Goal: Task Accomplishment & Management: Manage account settings

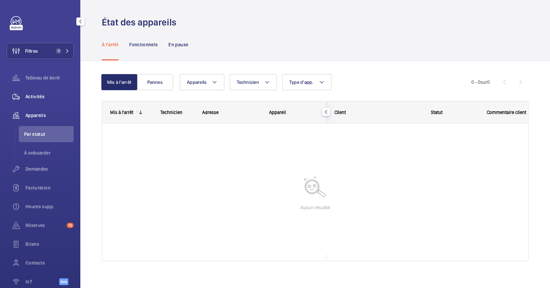
click at [49, 94] on span "Activités" at bounding box center [49, 96] width 48 height 7
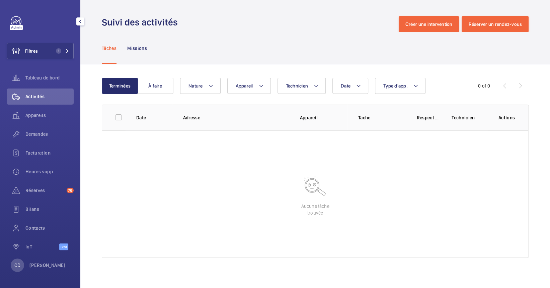
click at [54, 62] on div "Filtres 1 Tableau de bord Activités Appareils Demandes Facturation Heures supp.…" at bounding box center [40, 136] width 67 height 241
click at [67, 51] on mat-icon at bounding box center [67, 51] width 4 height 4
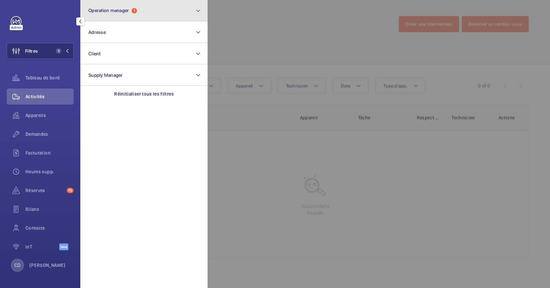
click at [123, 17] on button "Operation manager 1" at bounding box center [143, 10] width 127 height 21
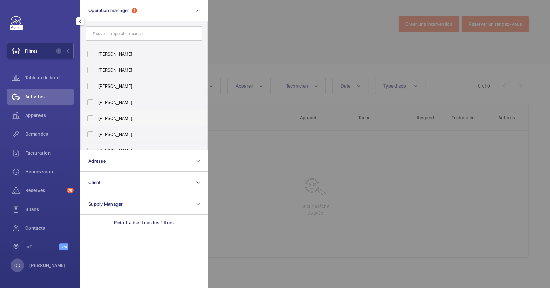
click at [143, 112] on label "[PERSON_NAME]" at bounding box center [139, 118] width 117 height 16
click at [97, 112] on input "[PERSON_NAME]" at bounding box center [90, 118] width 13 height 13
checkbox input "true"
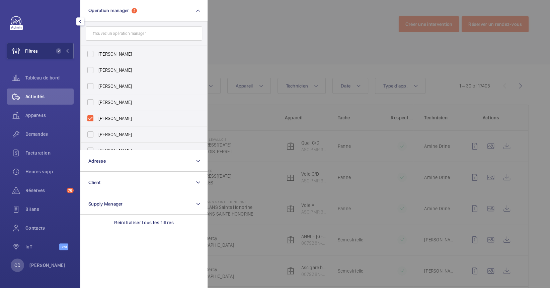
click at [334, 26] on div at bounding box center [483, 144] width 550 height 288
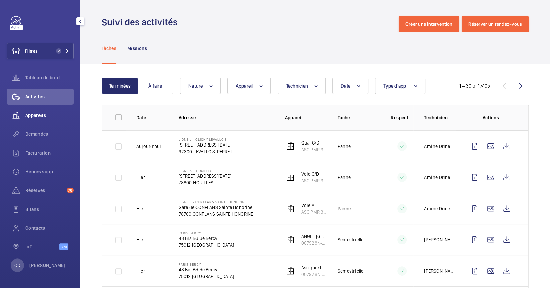
click at [22, 113] on wm-front-icon-button at bounding box center [16, 115] width 19 height 16
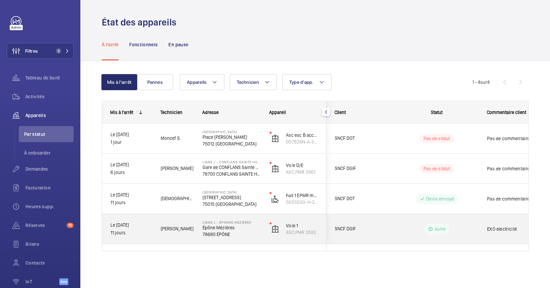
click at [196, 229] on div "LIGNE J - EPONNE MEZIERES Épône Mézières 78680 ÉPÔNE" at bounding box center [228, 229] width 66 height 30
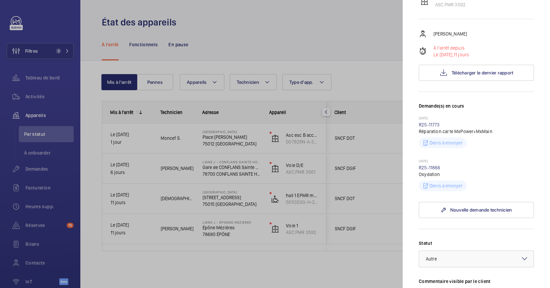
scroll to position [179, 0]
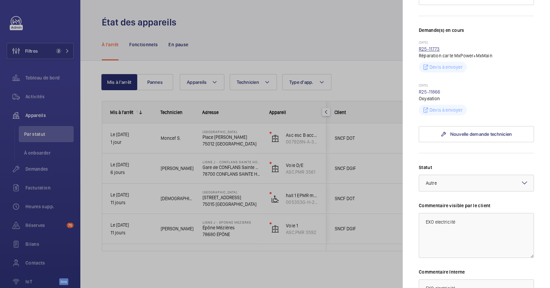
click at [431, 46] on link "R25-11773" at bounding box center [429, 48] width 21 height 5
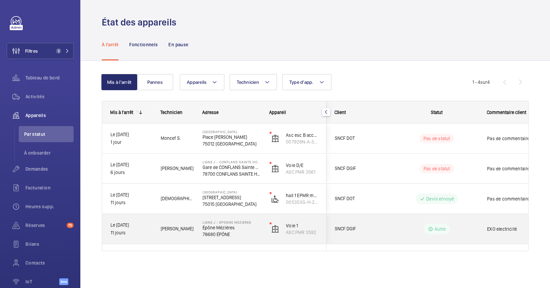
click at [232, 230] on p "Épône Mézières" at bounding box center [232, 227] width 58 height 7
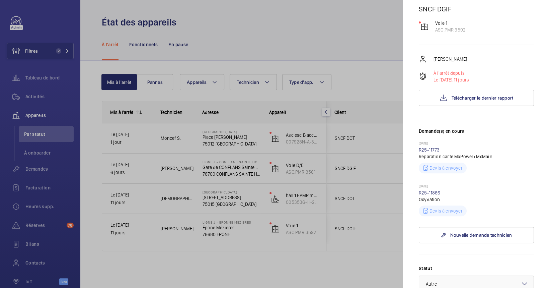
scroll to position [134, 0]
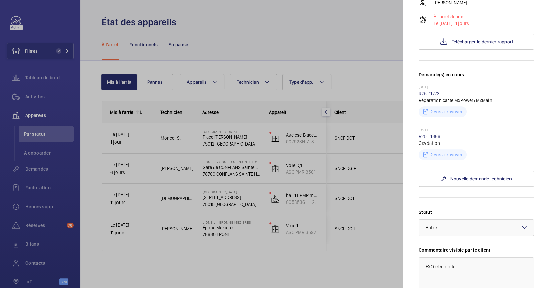
click at [428, 133] on wm-front-repair-request-minimized-display-item "[DATE] R25-11866 Oxydation Devis à envoyer" at bounding box center [476, 144] width 115 height 32
click at [432, 138] on link "R25-11866" at bounding box center [430, 136] width 22 height 5
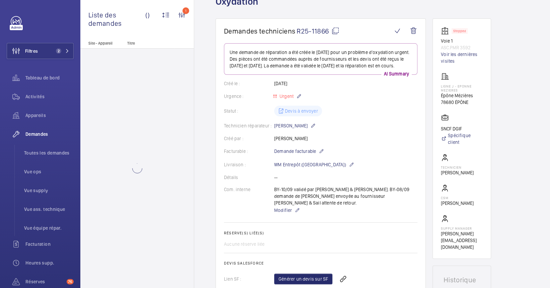
scroll to position [134, 0]
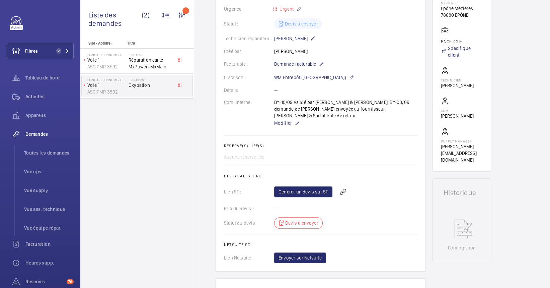
click at [324, 198] on div "Générer un devis sur SF" at bounding box center [345, 192] width 143 height 16
click at [322, 196] on link "Générer un devis sur SF" at bounding box center [303, 191] width 58 height 11
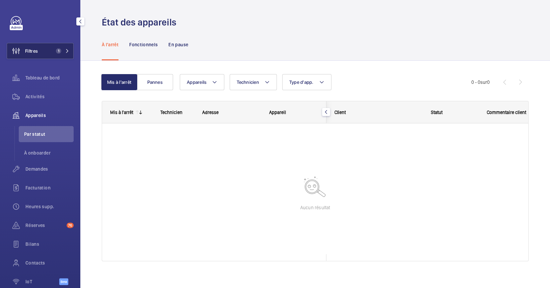
click at [38, 55] on button "Filtres 1" at bounding box center [40, 51] width 67 height 16
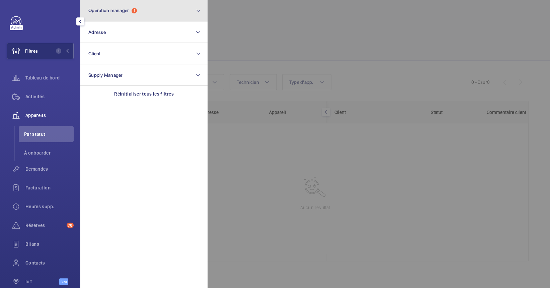
click at [123, 15] on button "Operation manager 1" at bounding box center [143, 10] width 127 height 21
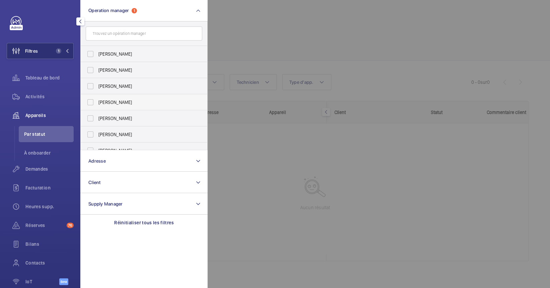
click at [113, 109] on label "[PERSON_NAME]" at bounding box center [139, 102] width 117 height 16
click at [97, 109] on input "[PERSON_NAME]" at bounding box center [90, 101] width 13 height 13
click at [126, 99] on span "[PERSON_NAME]" at bounding box center [144, 102] width 92 height 7
click at [97, 98] on input "[PERSON_NAME]" at bounding box center [90, 101] width 13 height 13
checkbox input "false"
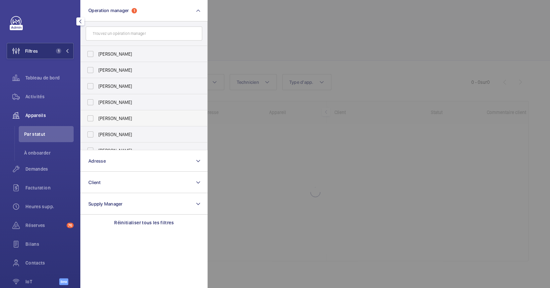
click at [123, 119] on span "[PERSON_NAME]" at bounding box center [144, 118] width 92 height 7
click at [97, 119] on input "[PERSON_NAME]" at bounding box center [90, 118] width 13 height 13
checkbox input "true"
click at [221, 137] on div at bounding box center [483, 144] width 550 height 288
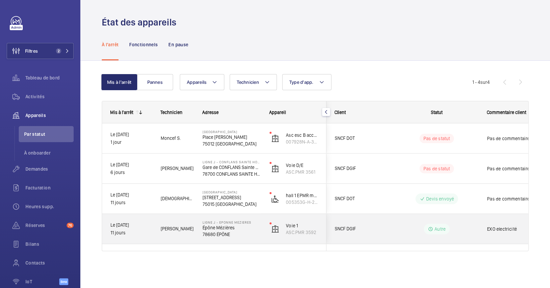
drag, startPoint x: 185, startPoint y: 223, endPoint x: 271, endPoint y: 284, distance: 105.5
click at [185, 224] on div "[PERSON_NAME]" at bounding box center [173, 228] width 41 height 21
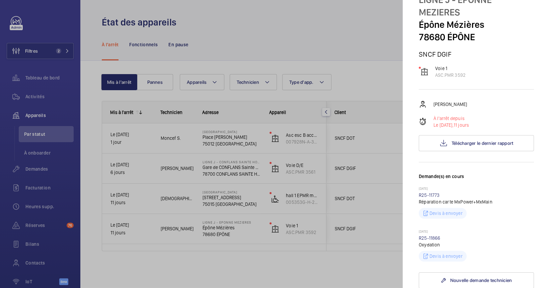
scroll to position [45, 0]
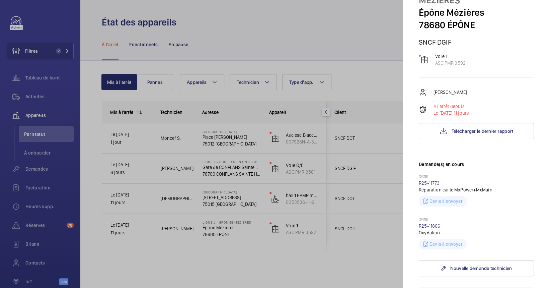
click at [264, 232] on div at bounding box center [275, 144] width 550 height 288
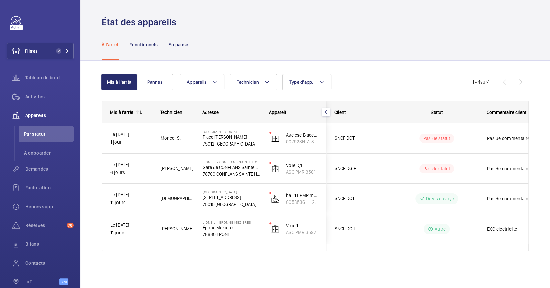
scroll to position [0, 0]
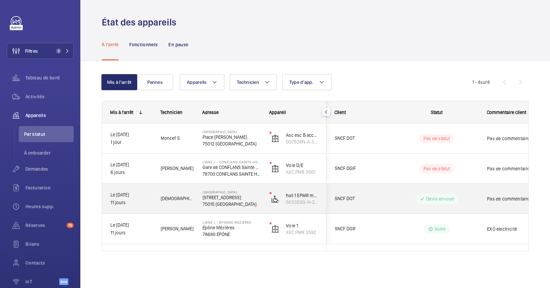
click at [198, 204] on div "Paris Montparnasse 17 BOULEVARD DE VAUGIRARD 75015 PARIS" at bounding box center [228, 199] width 66 height 30
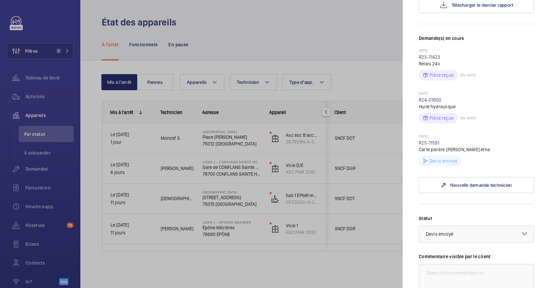
scroll to position [179, 0]
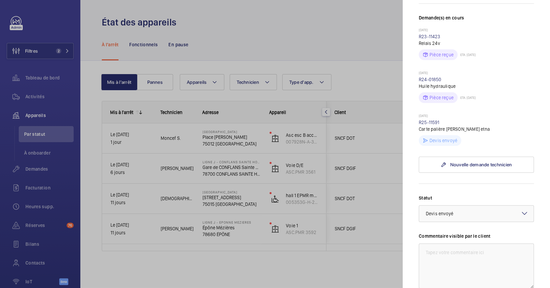
click at [211, 204] on div at bounding box center [275, 144] width 550 height 288
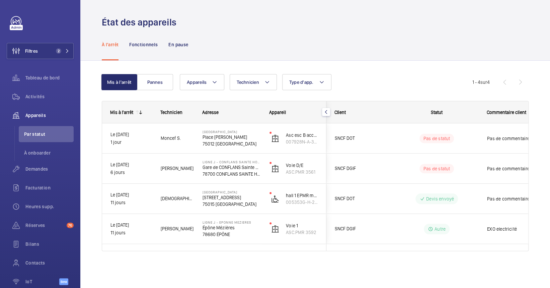
scroll to position [0, 0]
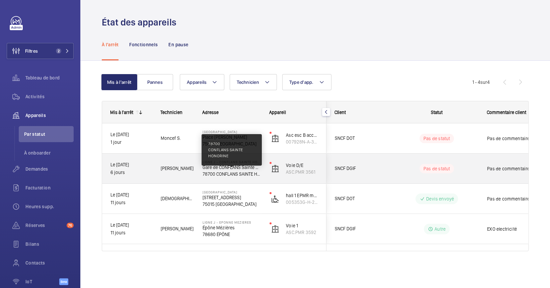
click at [242, 174] on p "78700 CONFLANS SAINTE HONORINE" at bounding box center [232, 173] width 58 height 7
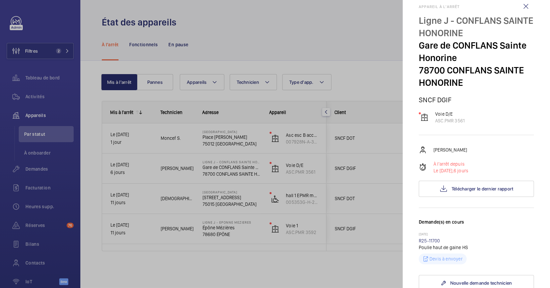
scroll to position [45, 0]
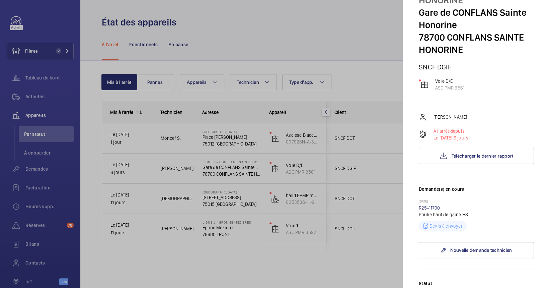
click at [240, 172] on div at bounding box center [275, 144] width 550 height 288
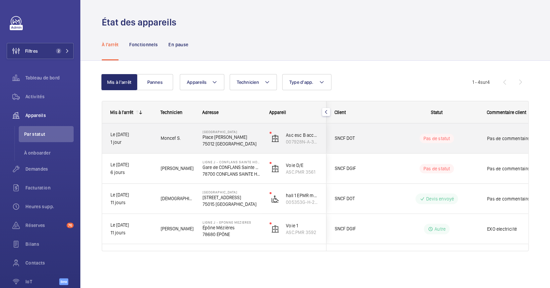
click at [235, 137] on p "Place [PERSON_NAME]" at bounding box center [232, 137] width 58 height 7
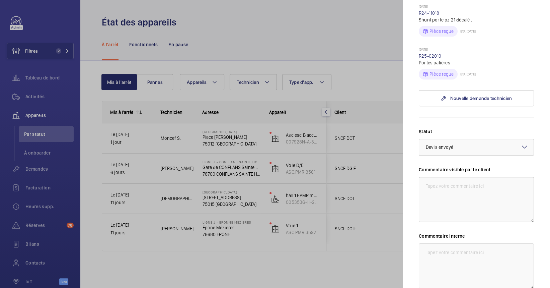
scroll to position [312, 0]
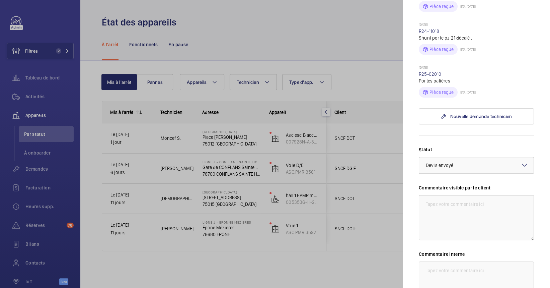
click at [165, 141] on div at bounding box center [275, 144] width 550 height 288
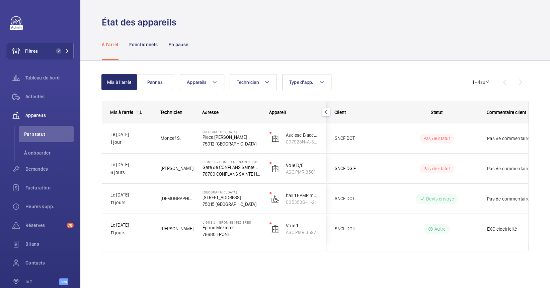
scroll to position [0, 0]
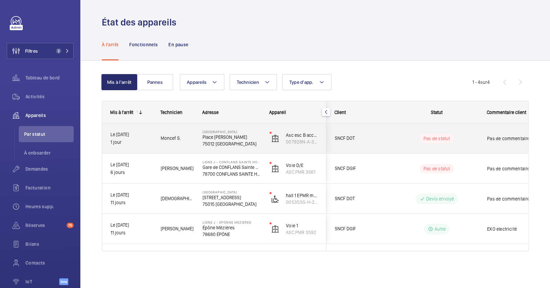
click at [224, 146] on p "75012 [GEOGRAPHIC_DATA]" at bounding box center [232, 143] width 58 height 7
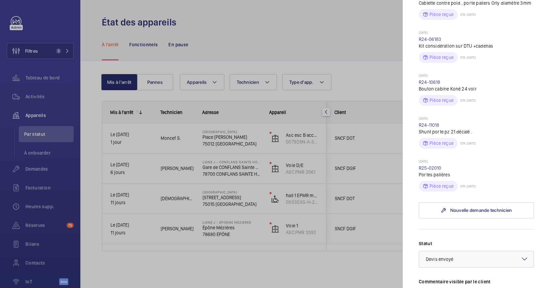
scroll to position [134, 0]
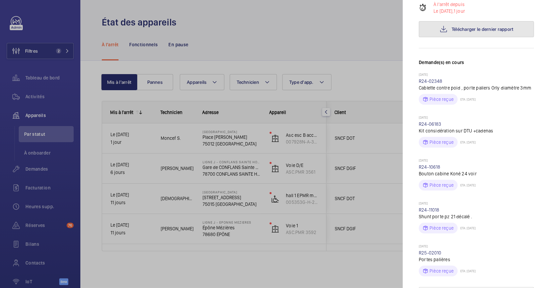
click at [453, 27] on span "Télécharger le dernier rapport" at bounding box center [483, 28] width 62 height 5
click at [382, 56] on div at bounding box center [275, 144] width 550 height 288
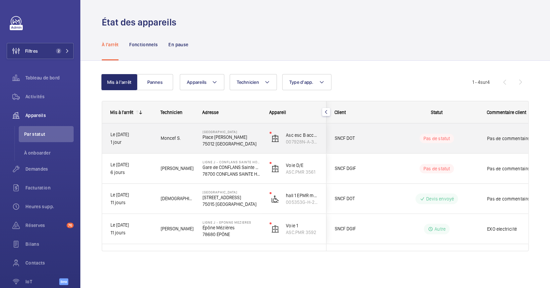
click at [353, 134] on span "SNCF DOT" at bounding box center [361, 138] width 52 height 8
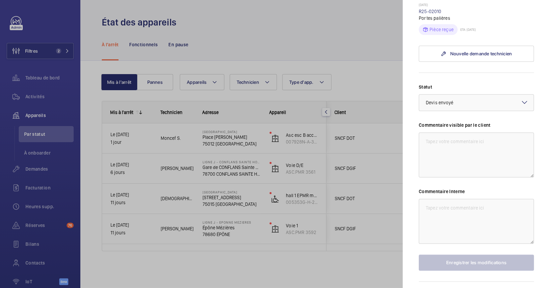
scroll to position [402, 0]
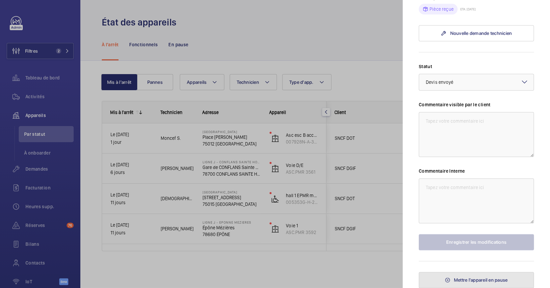
click at [503, 275] on button "Mettre l'appareil en pause" at bounding box center [476, 280] width 115 height 16
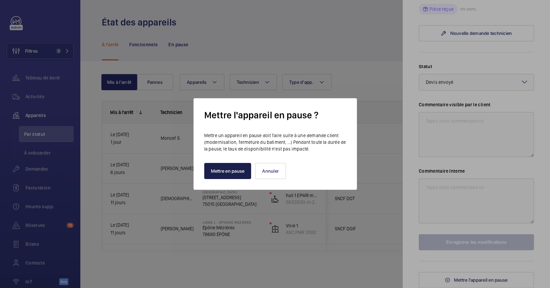
click at [231, 175] on button "Mettre en pause" at bounding box center [227, 171] width 47 height 16
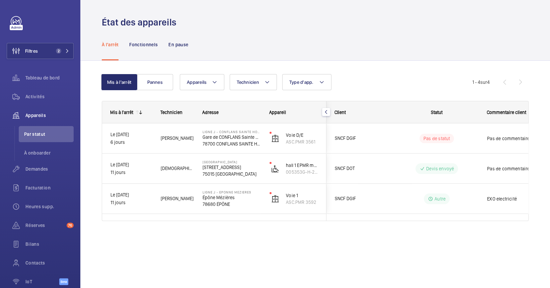
scroll to position [0, 0]
click at [41, 84] on div "Tableau de bord" at bounding box center [40, 78] width 67 height 16
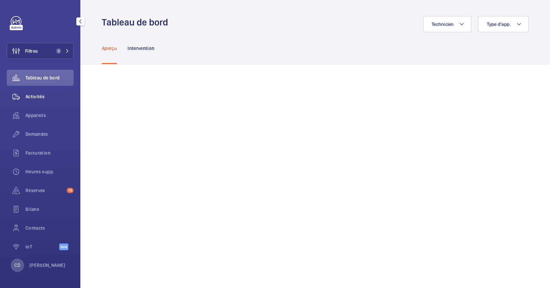
click at [24, 93] on wm-front-icon-button at bounding box center [16, 96] width 19 height 16
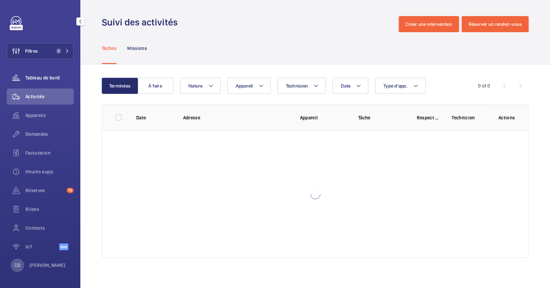
click at [52, 76] on span "Tableau de bord" at bounding box center [49, 77] width 48 height 7
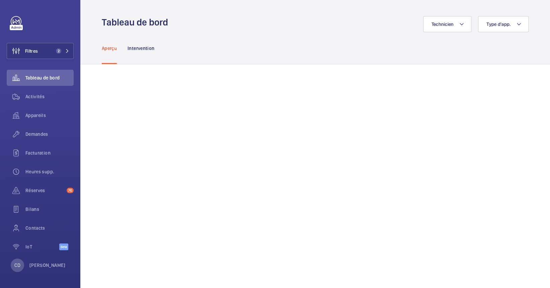
scroll to position [134, 0]
